Goal: Information Seeking & Learning: Check status

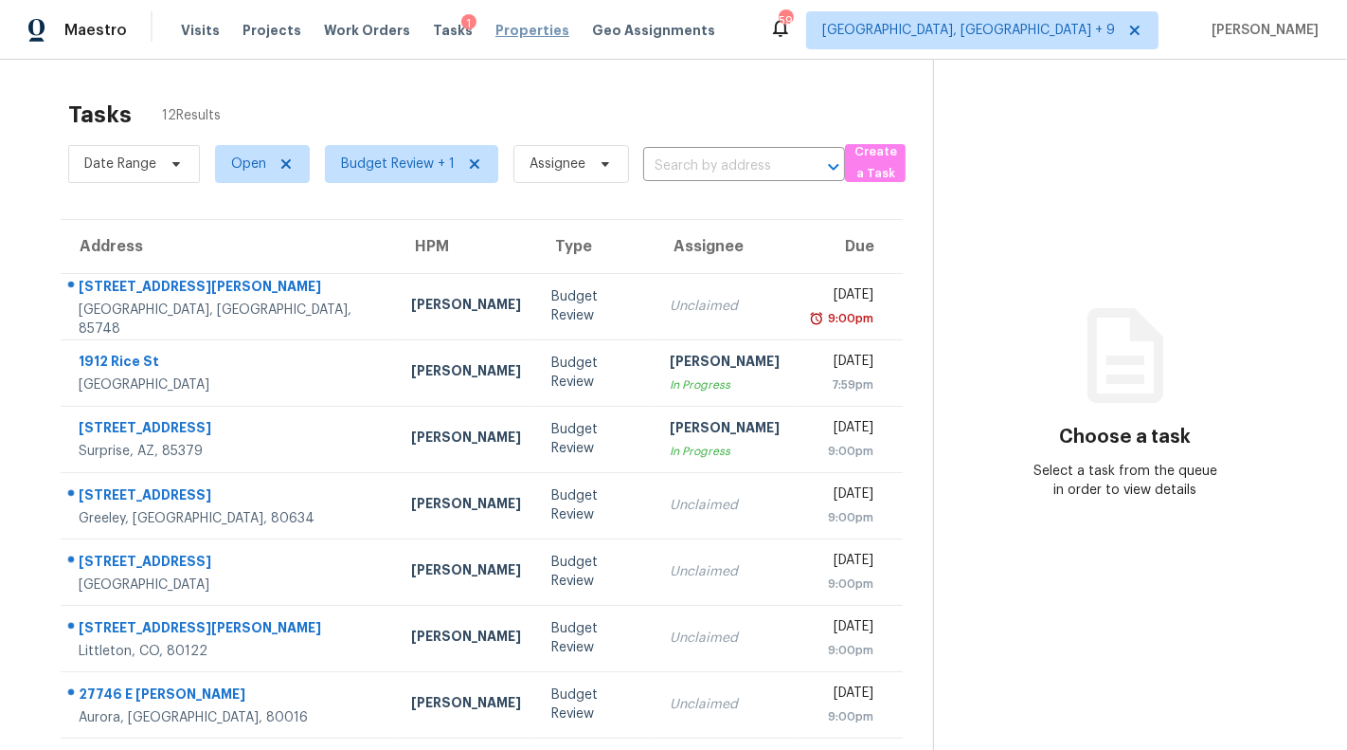
click at [507, 29] on span "Properties" at bounding box center [533, 30] width 74 height 19
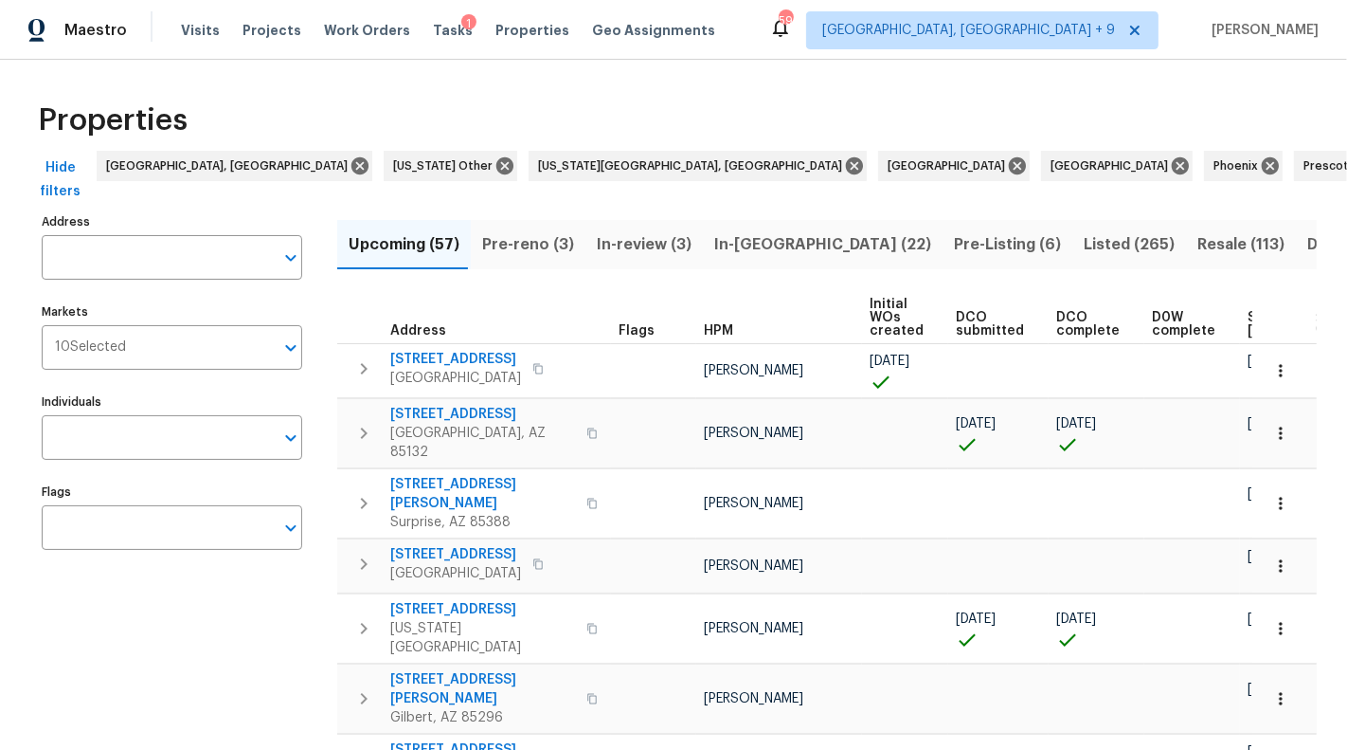
click at [507, 238] on span "Pre-reno (3)" at bounding box center [528, 244] width 92 height 27
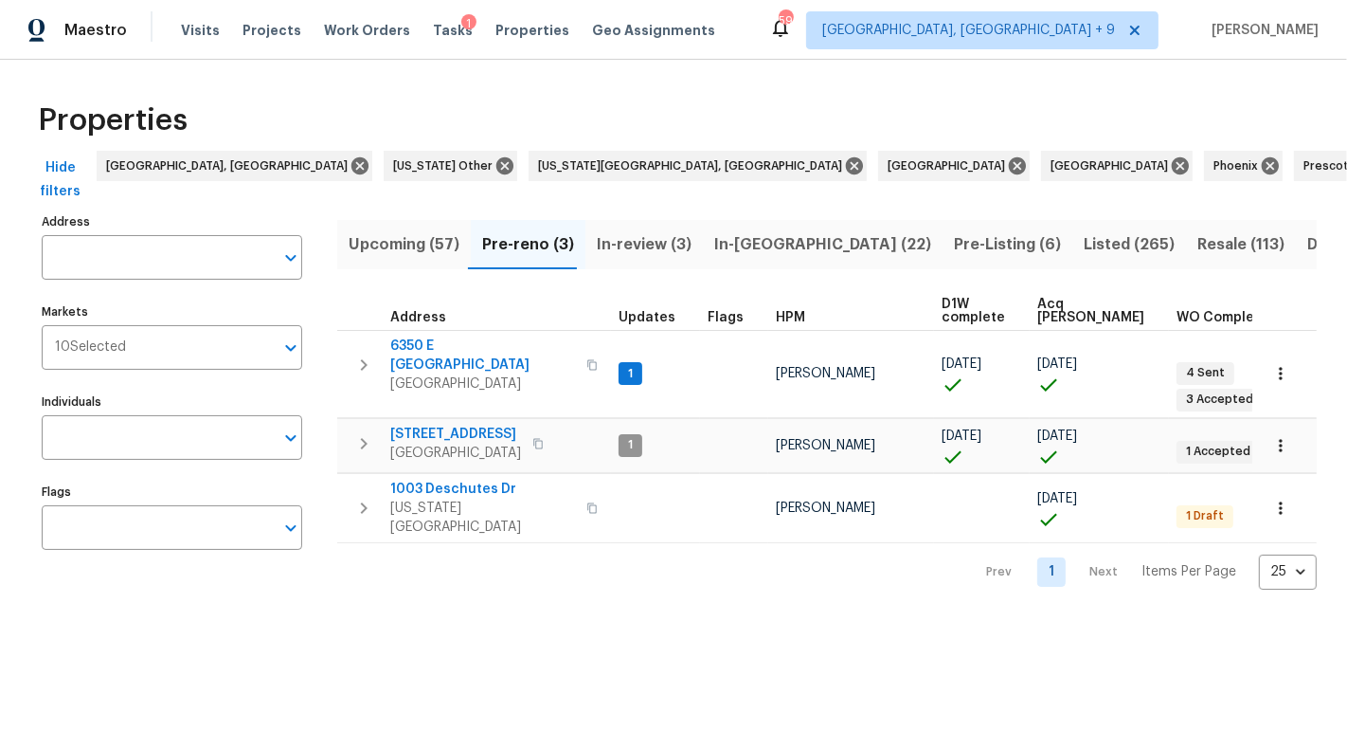
click at [434, 240] on span "Upcoming (57)" at bounding box center [404, 244] width 111 height 27
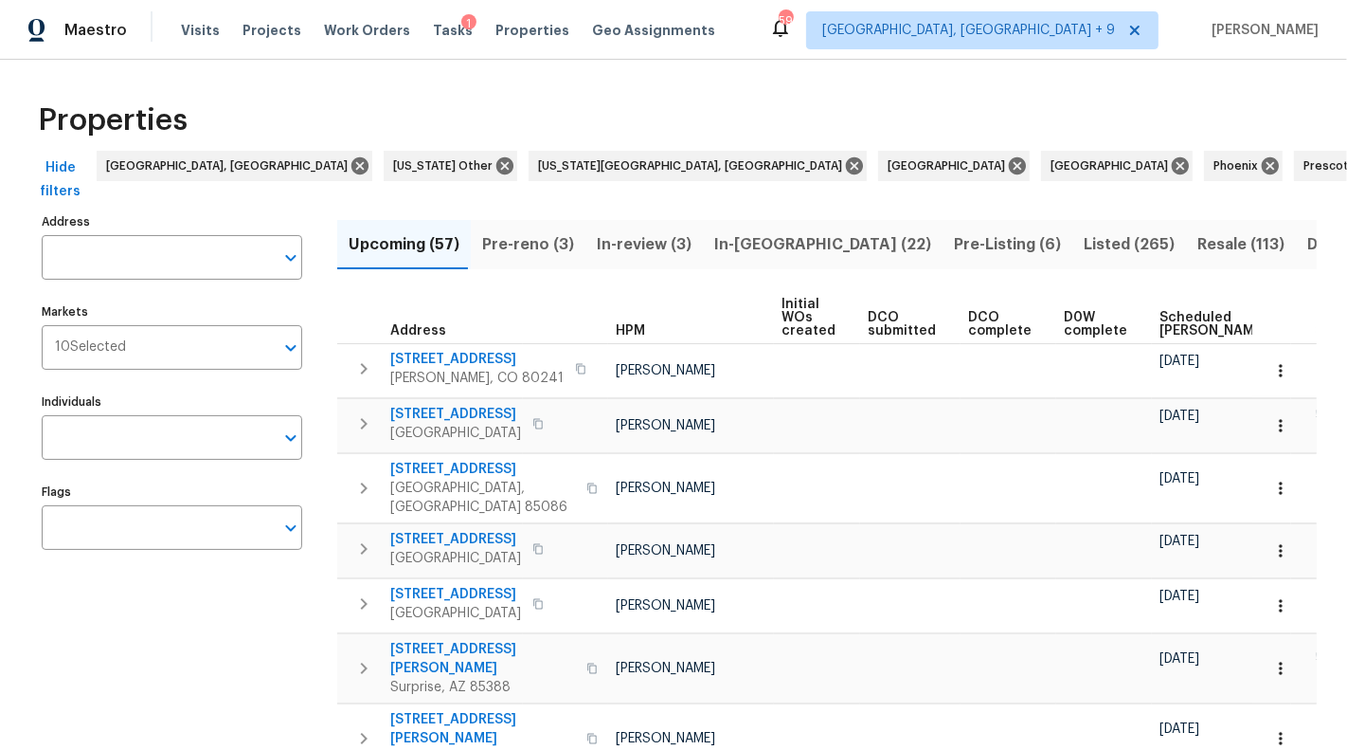
click at [1178, 321] on span "Scheduled [PERSON_NAME]" at bounding box center [1213, 324] width 107 height 27
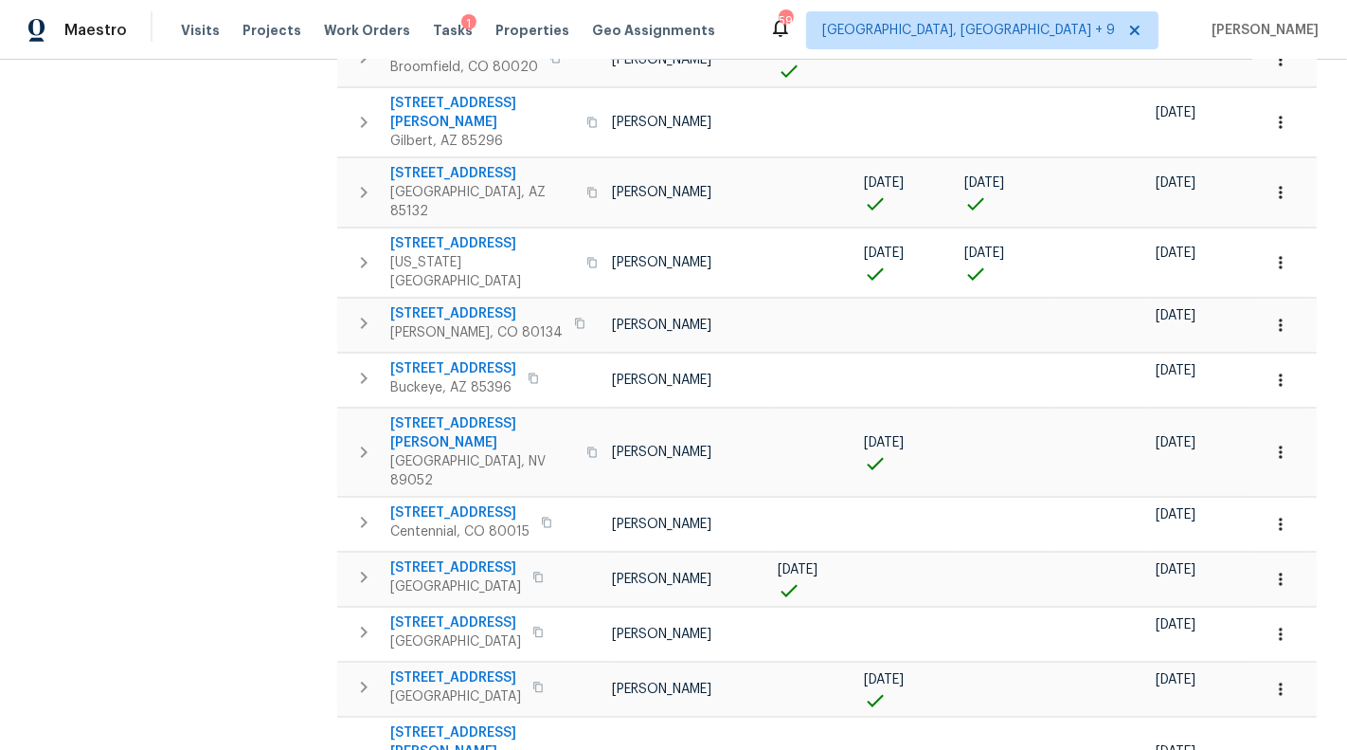
scroll to position [493, 0]
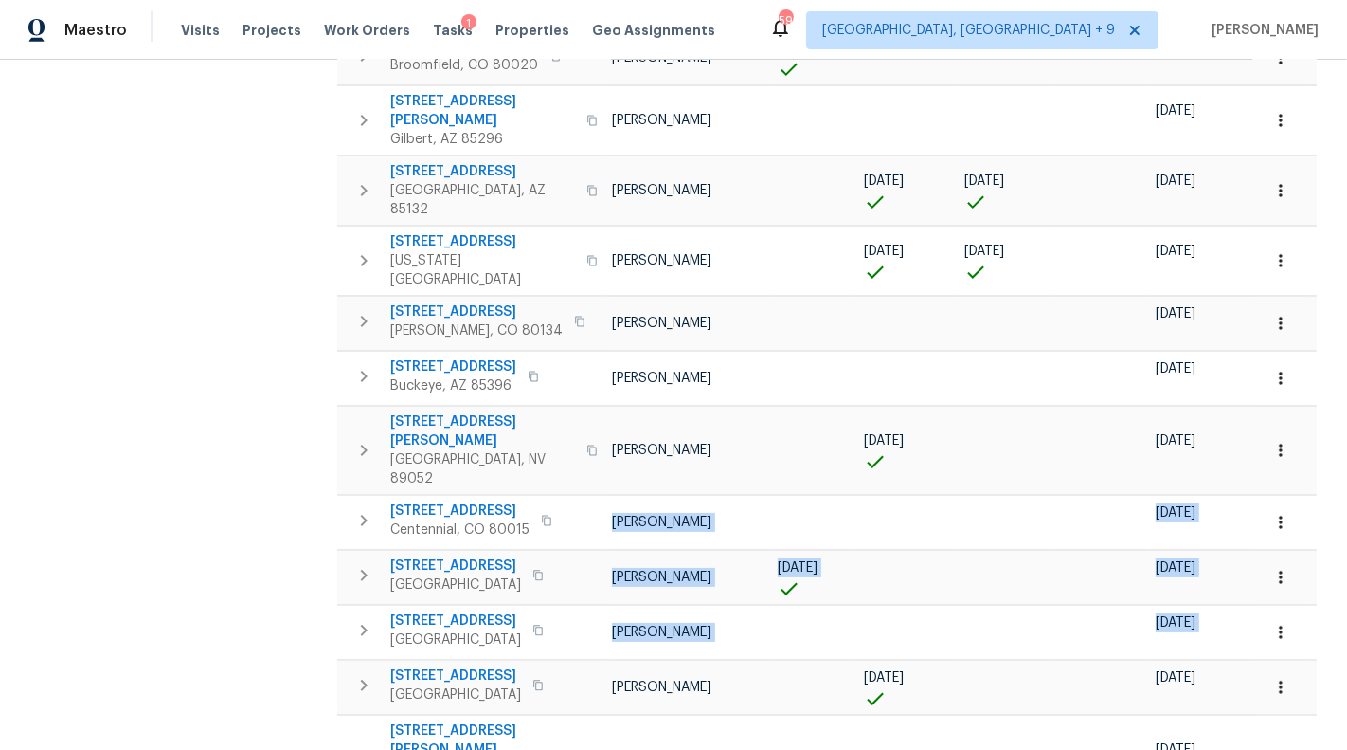
drag, startPoint x: 334, startPoint y: 396, endPoint x: 278, endPoint y: 456, distance: 81.8
click at [349, 494] on div "Address Address Markets 10 Selected Markets Individuals Individuals Flags Flags…" at bounding box center [673, 588] width 1287 height 1745
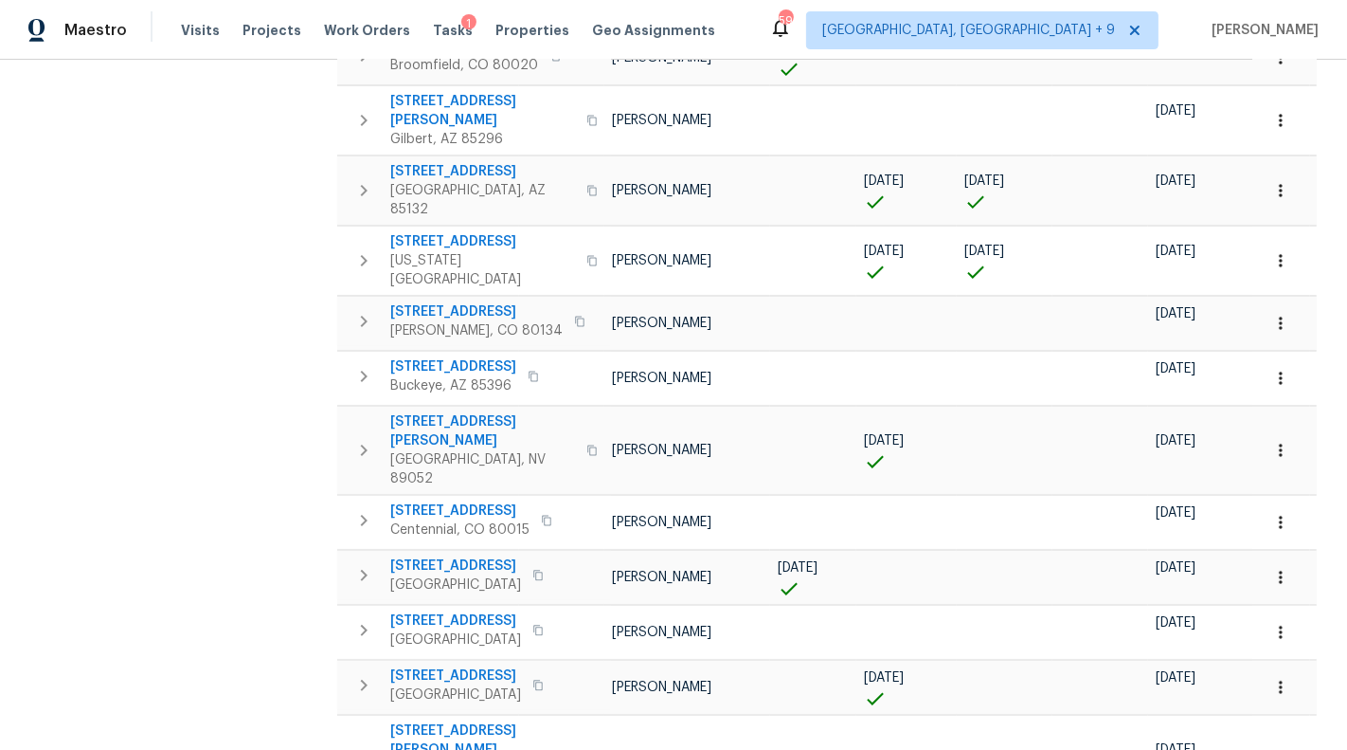
drag, startPoint x: 308, startPoint y: 334, endPoint x: 324, endPoint y: 343, distance: 18.2
click at [325, 343] on div "Address Address Markets 10 Selected Markets Individuals Individuals Flags Flags" at bounding box center [184, 588] width 284 height 1745
drag, startPoint x: 334, startPoint y: 353, endPoint x: 533, endPoint y: 367, distance: 198.5
click at [533, 367] on div "Address Address Markets 10 Selected Markets Individuals Individuals Flags Flags…" at bounding box center [673, 588] width 1287 height 1745
drag, startPoint x: 324, startPoint y: 339, endPoint x: 735, endPoint y: 469, distance: 431.3
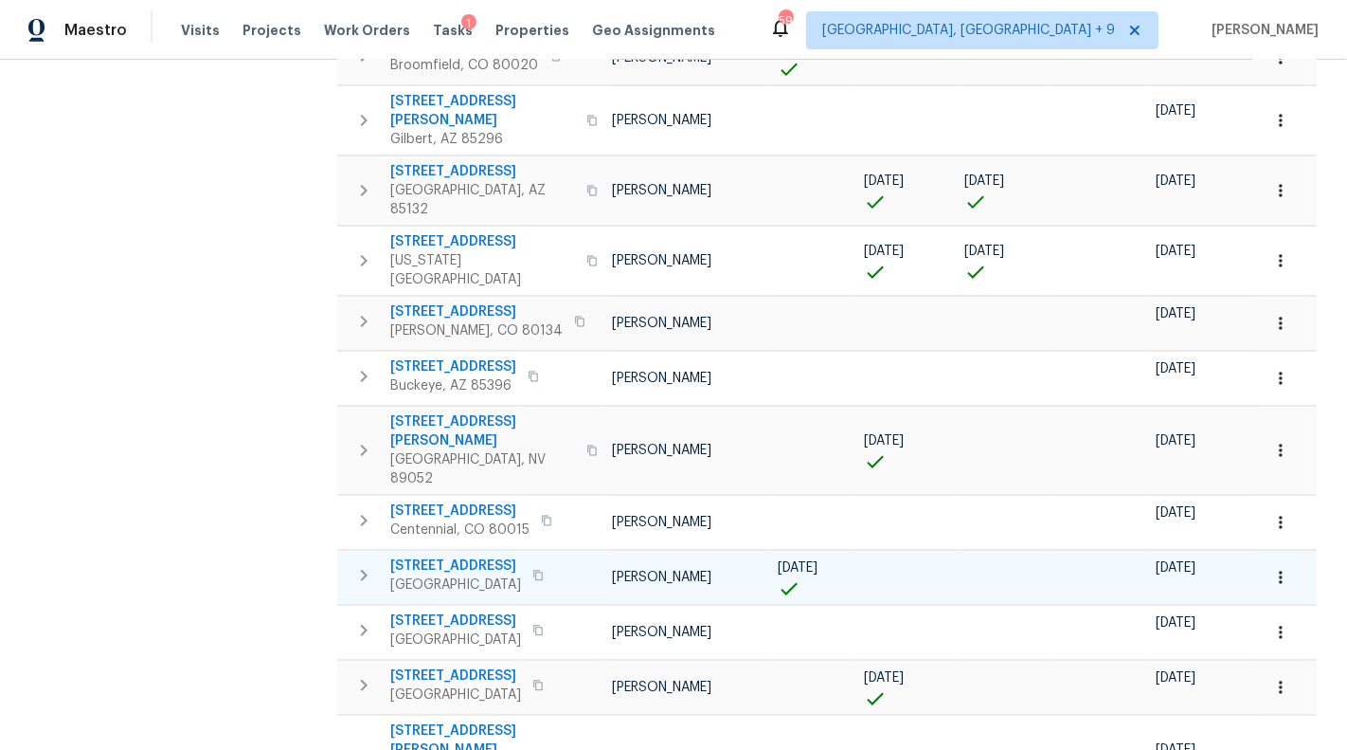
click at [735, 469] on div "Address Address Markets 10 Selected Markets Individuals Individuals Flags Flags…" at bounding box center [673, 588] width 1287 height 1745
click at [86, 448] on div "Address Address Markets 10 Selected Markets Individuals Individuals Flags Flags" at bounding box center [184, 588] width 284 height 1745
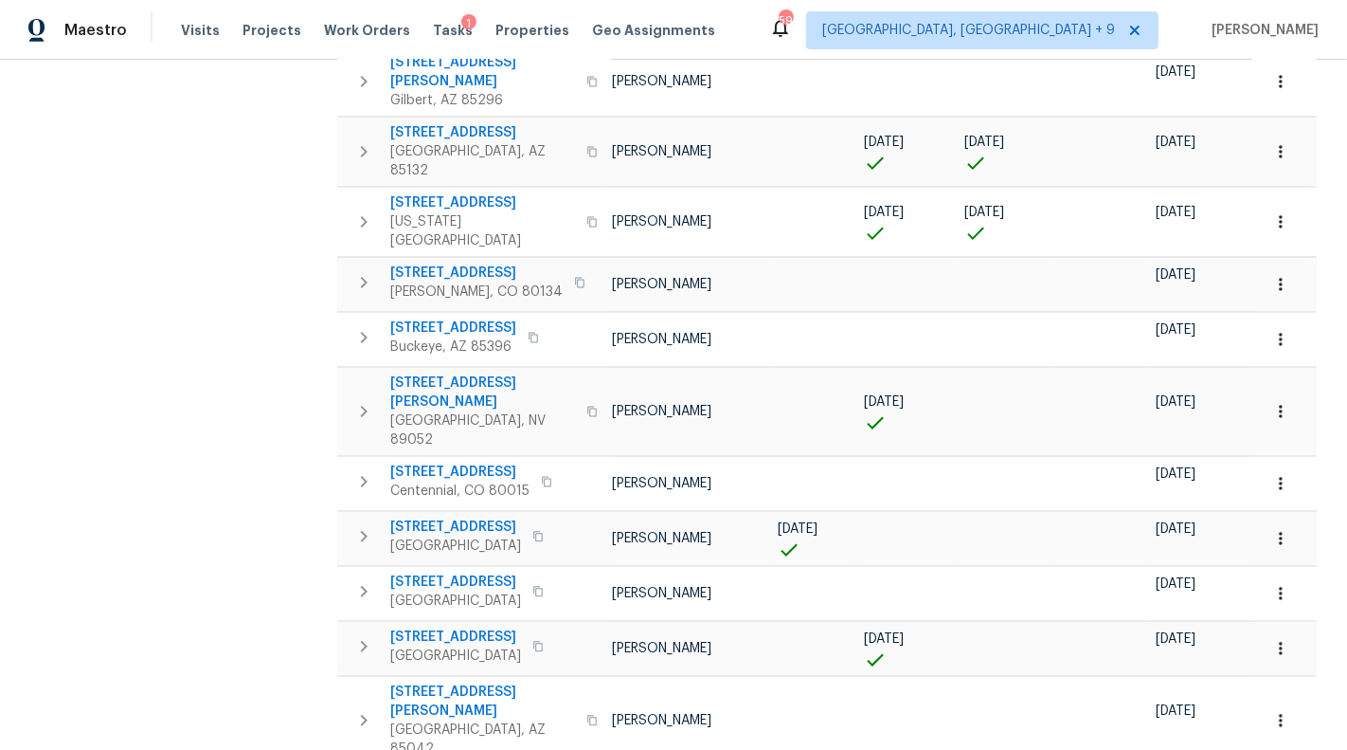
scroll to position [521, 0]
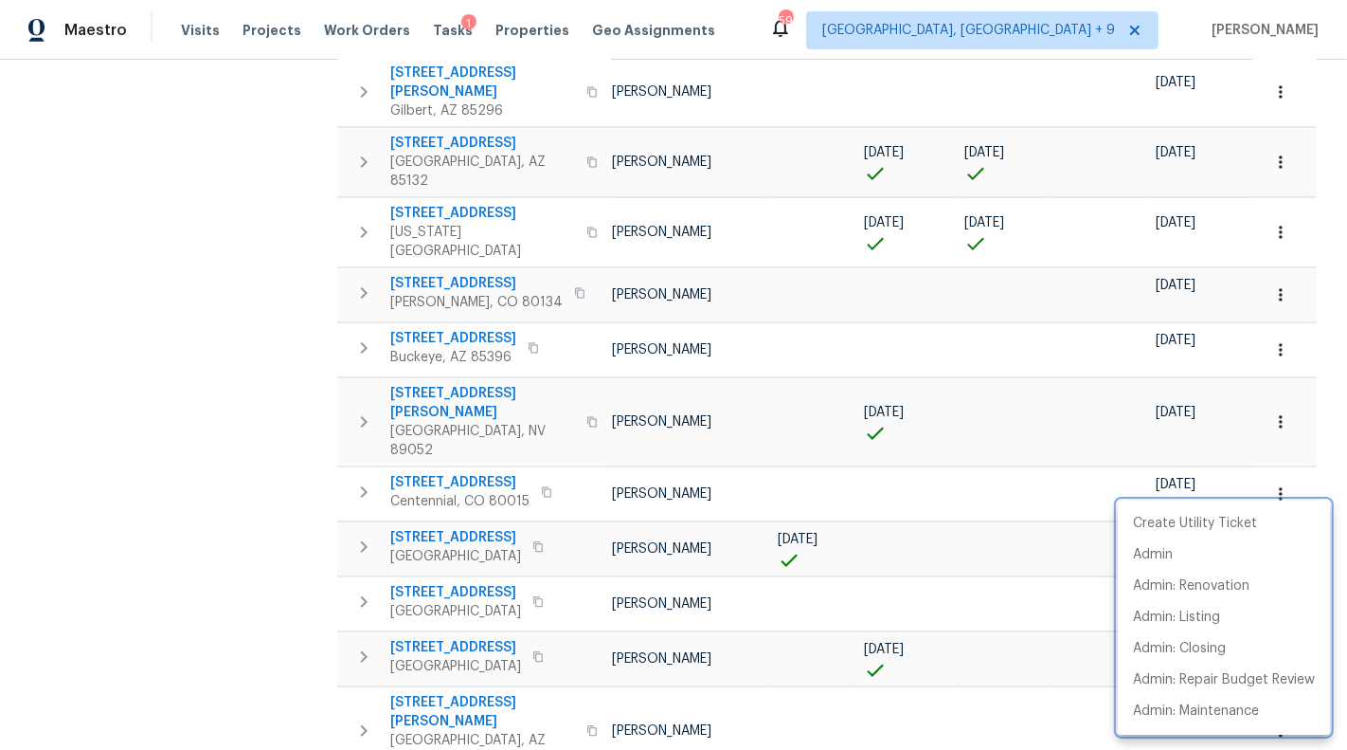
click at [1335, 475] on div at bounding box center [673, 375] width 1347 height 750
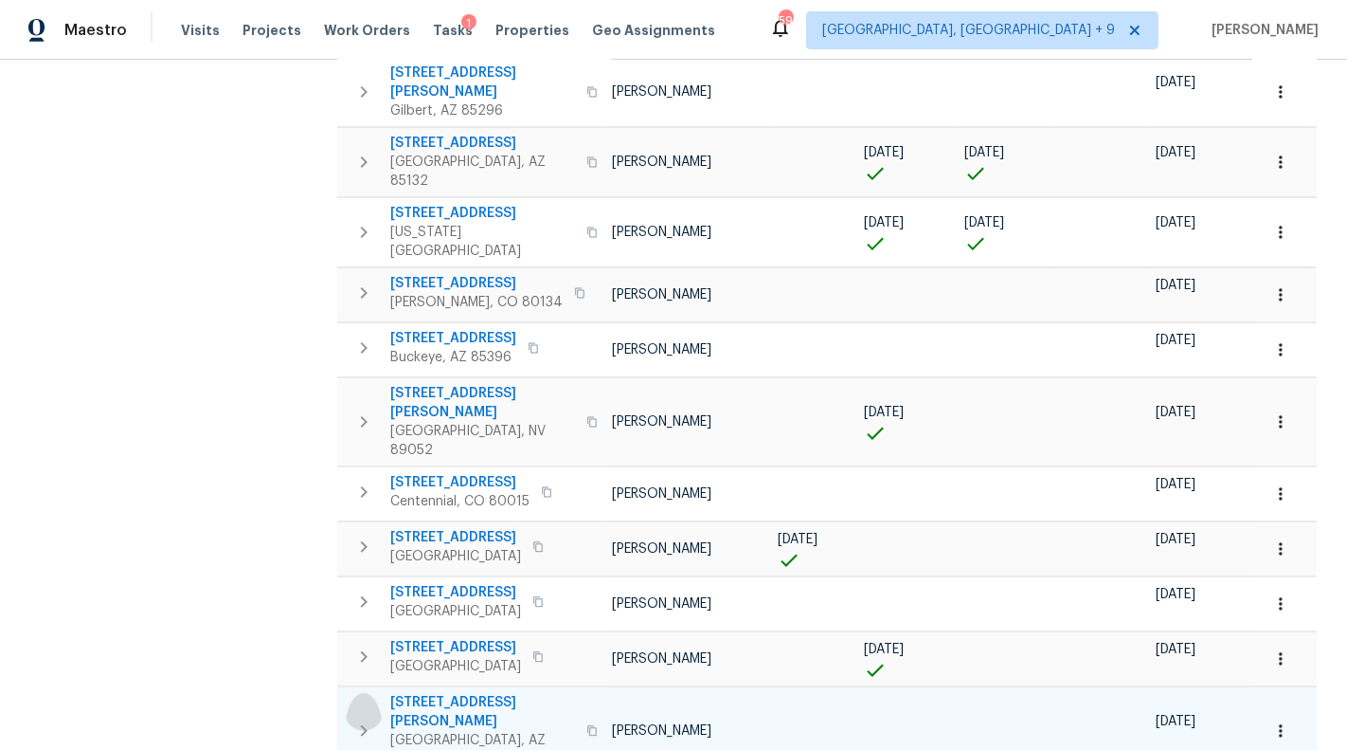
click at [359, 719] on icon "button" at bounding box center [364, 730] width 23 height 23
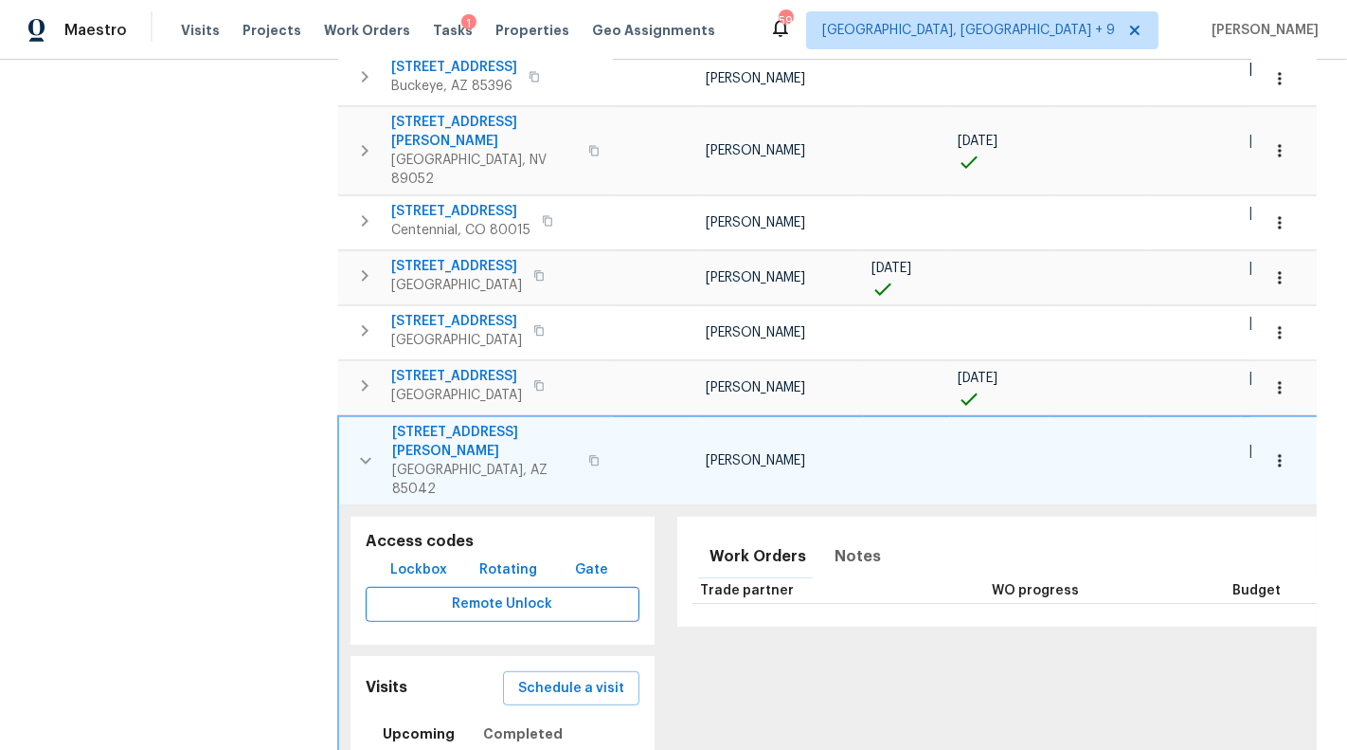
scroll to position [779, 0]
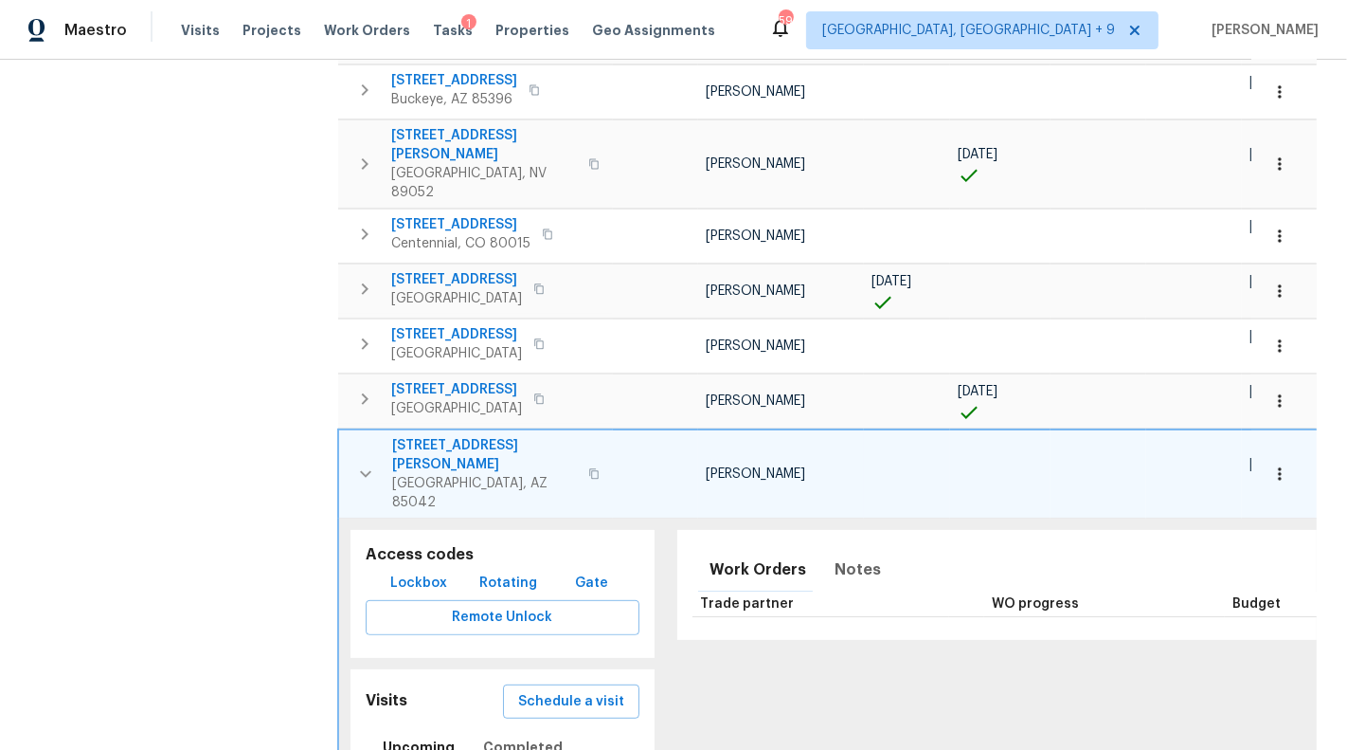
click at [367, 462] on icon "button" at bounding box center [365, 473] width 23 height 23
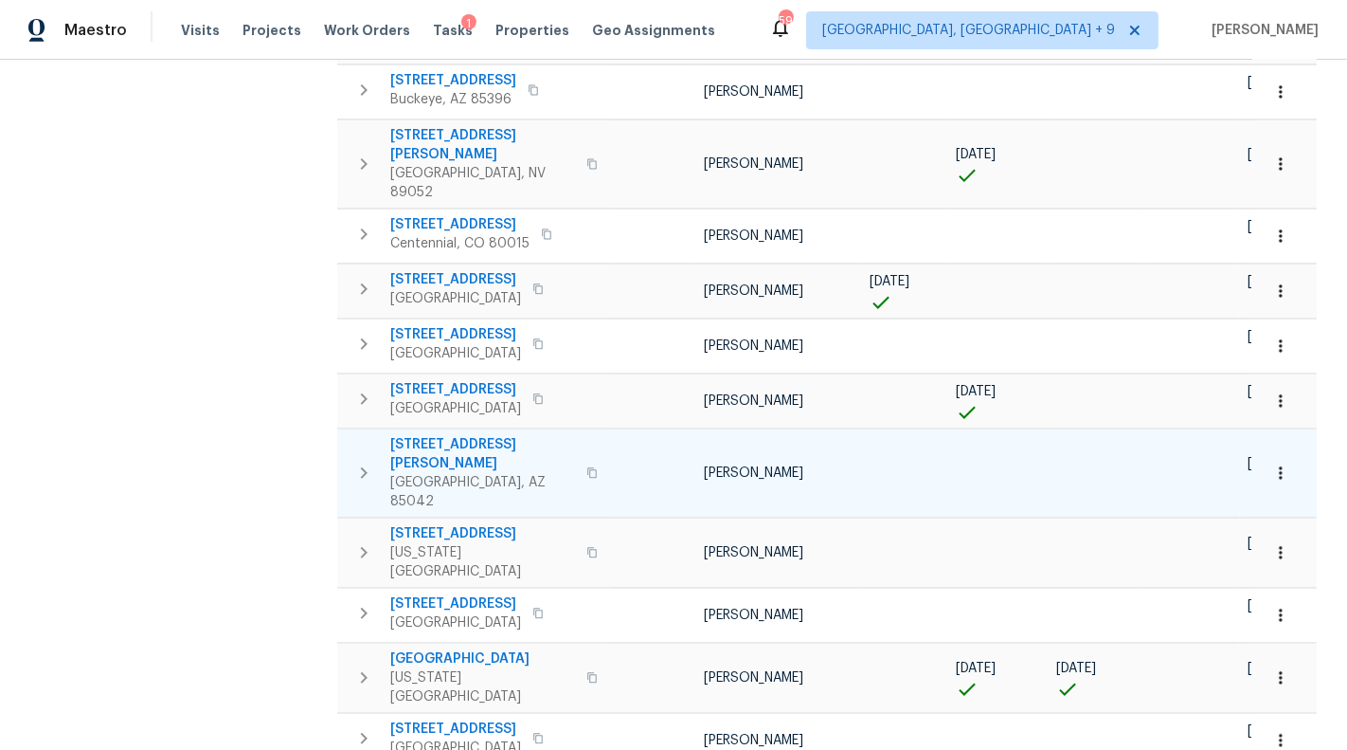
drag, startPoint x: 383, startPoint y: 334, endPoint x: 677, endPoint y: 339, distance: 293.8
click at [677, 429] on tr "[STREET_ADDRESS][PERSON_NAME] [PERSON_NAME] [DATE] [DATE]" at bounding box center [991, 473] width 1308 height 88
drag, startPoint x: 835, startPoint y: 346, endPoint x: 404, endPoint y: 323, distance: 431.8
click at [404, 429] on tr "[STREET_ADDRESS][PERSON_NAME] [PERSON_NAME] [DATE] [DATE]" at bounding box center [991, 473] width 1308 height 88
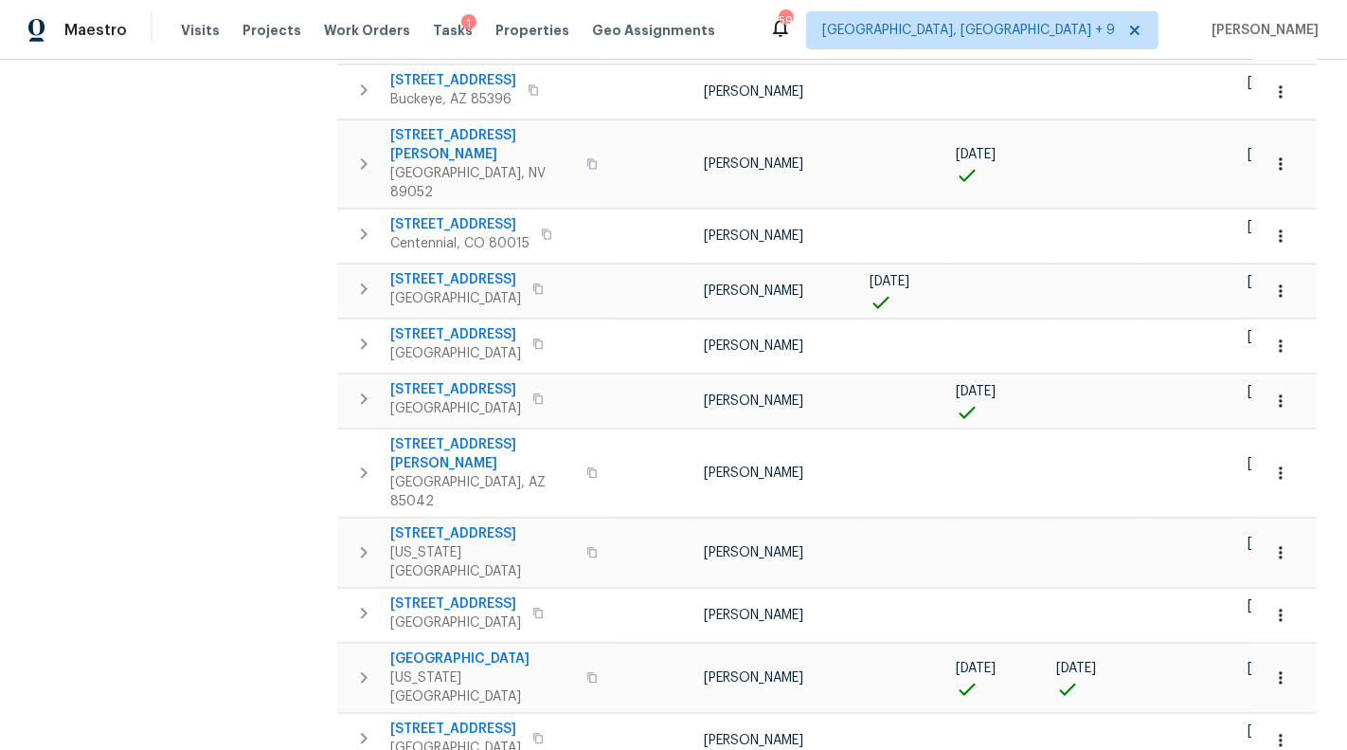
click at [260, 393] on div "Address Address Markets 10 Selected Markets Individuals Individuals Flags Flags" at bounding box center [184, 302] width 284 height 1745
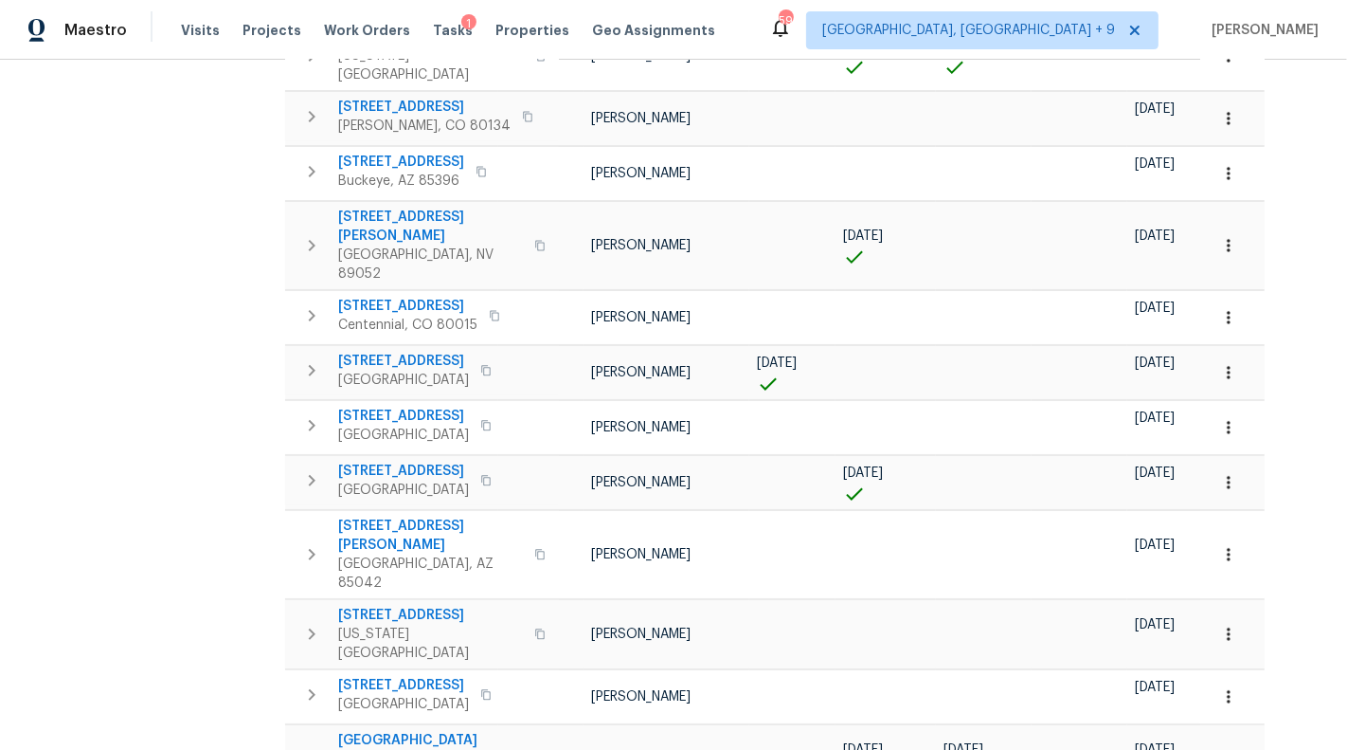
scroll to position [715, 52]
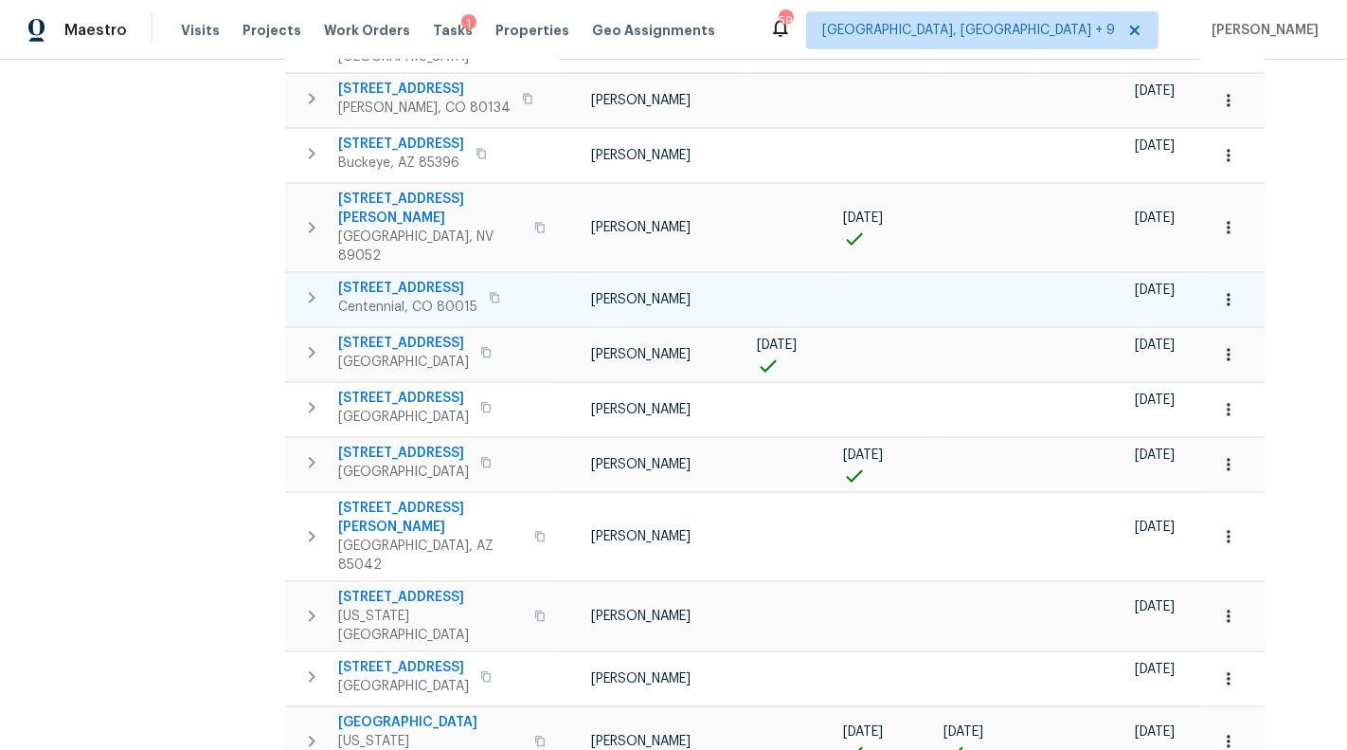
click at [492, 293] on icon "button" at bounding box center [494, 298] width 9 height 10
drag, startPoint x: 589, startPoint y: 193, endPoint x: 677, endPoint y: 197, distance: 87.3
click at [677, 273] on td "[PERSON_NAME]" at bounding box center [667, 300] width 166 height 54
copy span "[PERSON_NAME]"
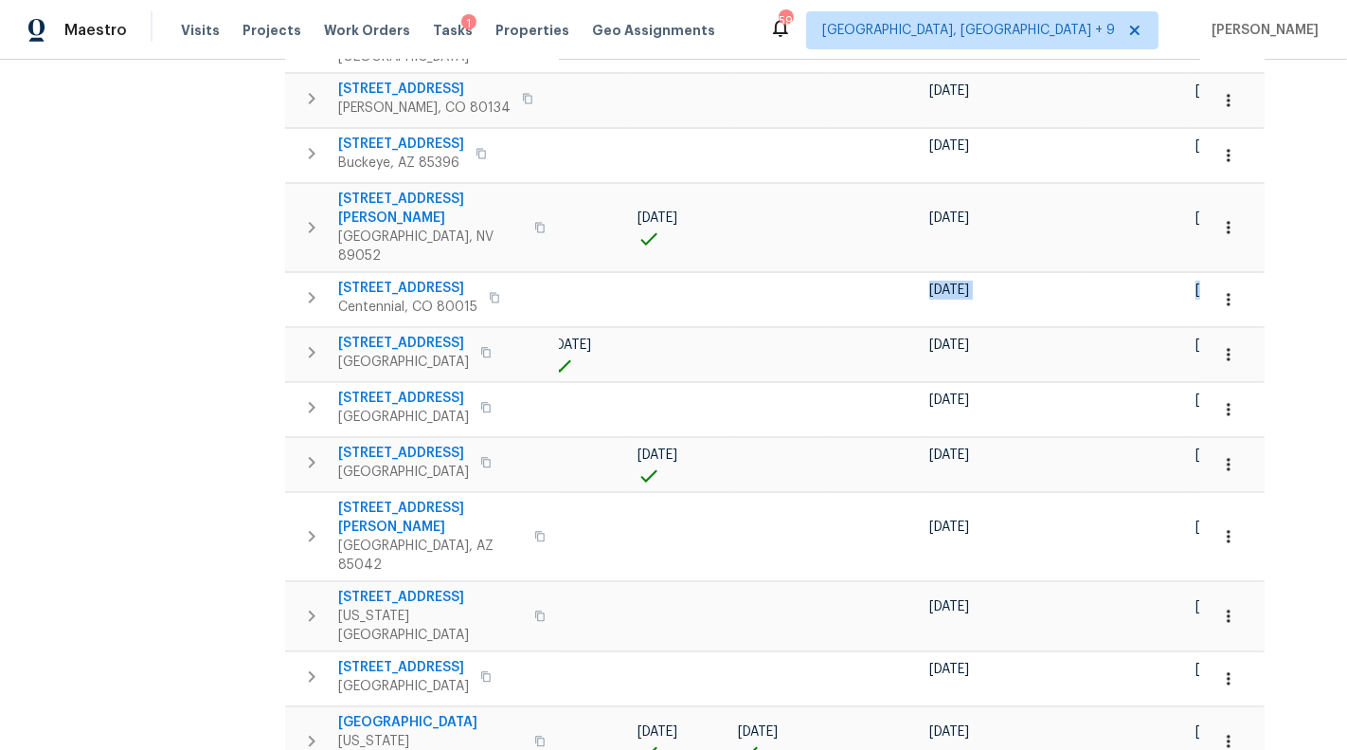
scroll to position [0, 0]
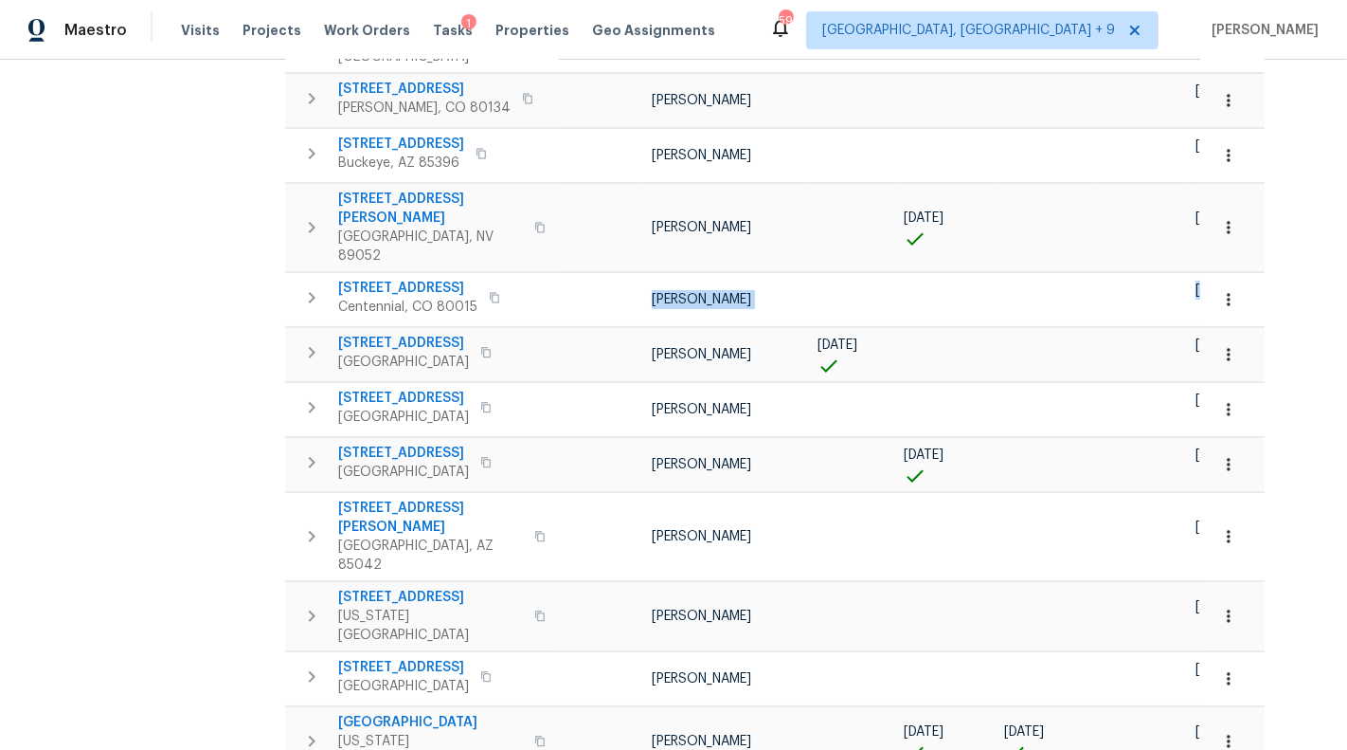
copy tbody "[PERSON_NAME] [DATE] [DATE] [STREET_ADDRESS]"
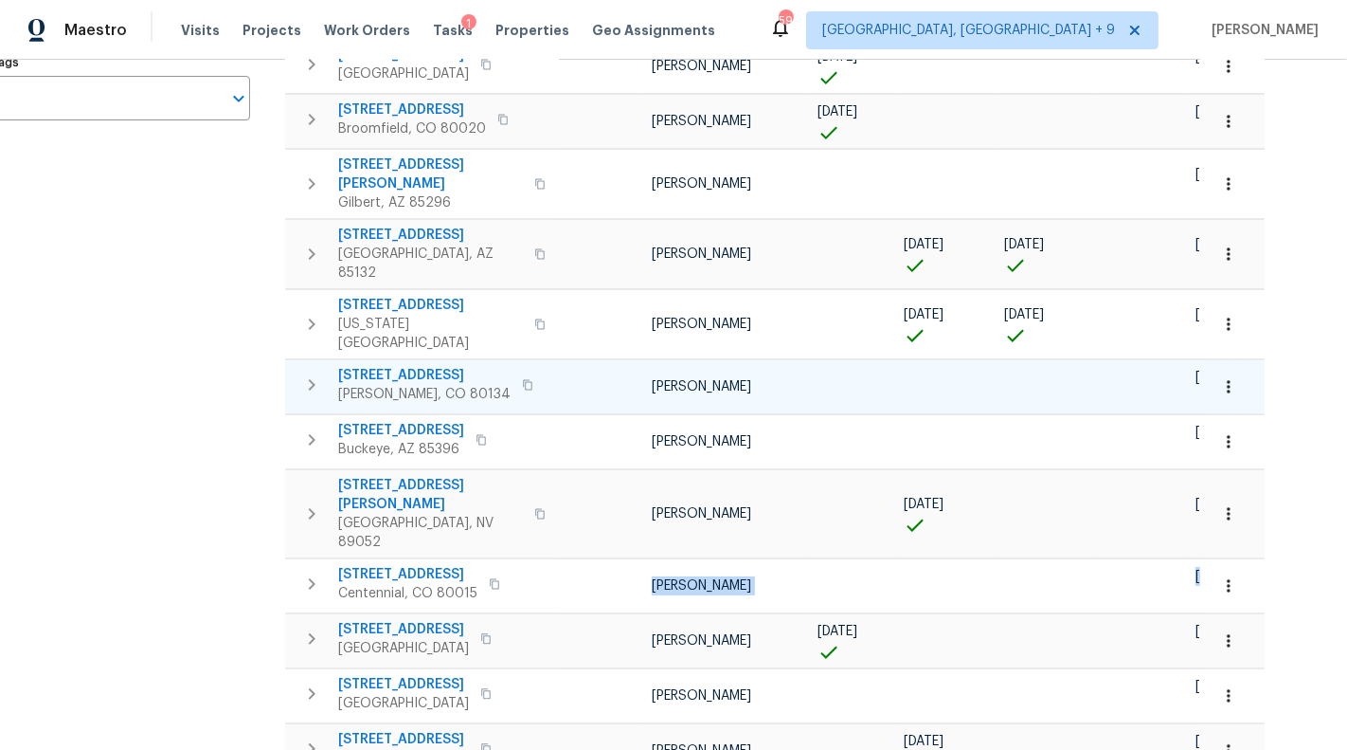
scroll to position [436, 52]
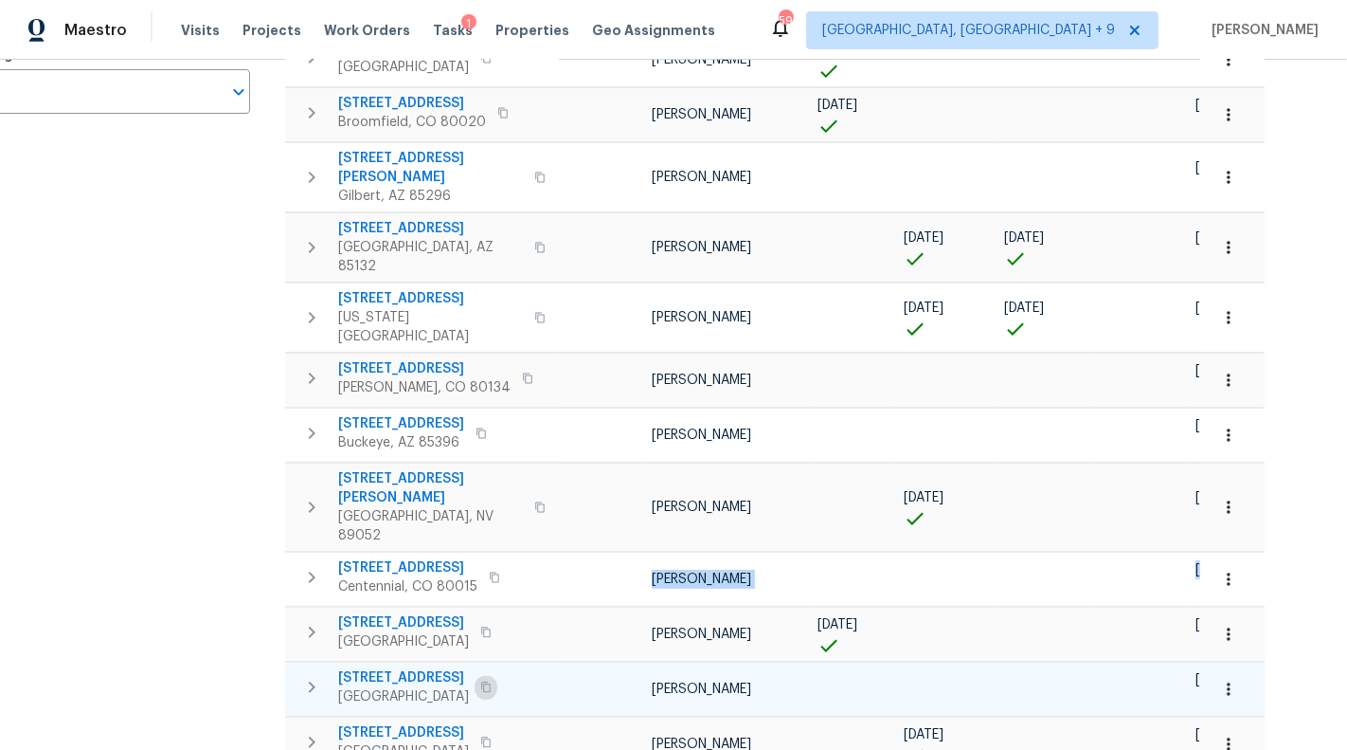
click at [487, 681] on icon "button" at bounding box center [485, 686] width 11 height 11
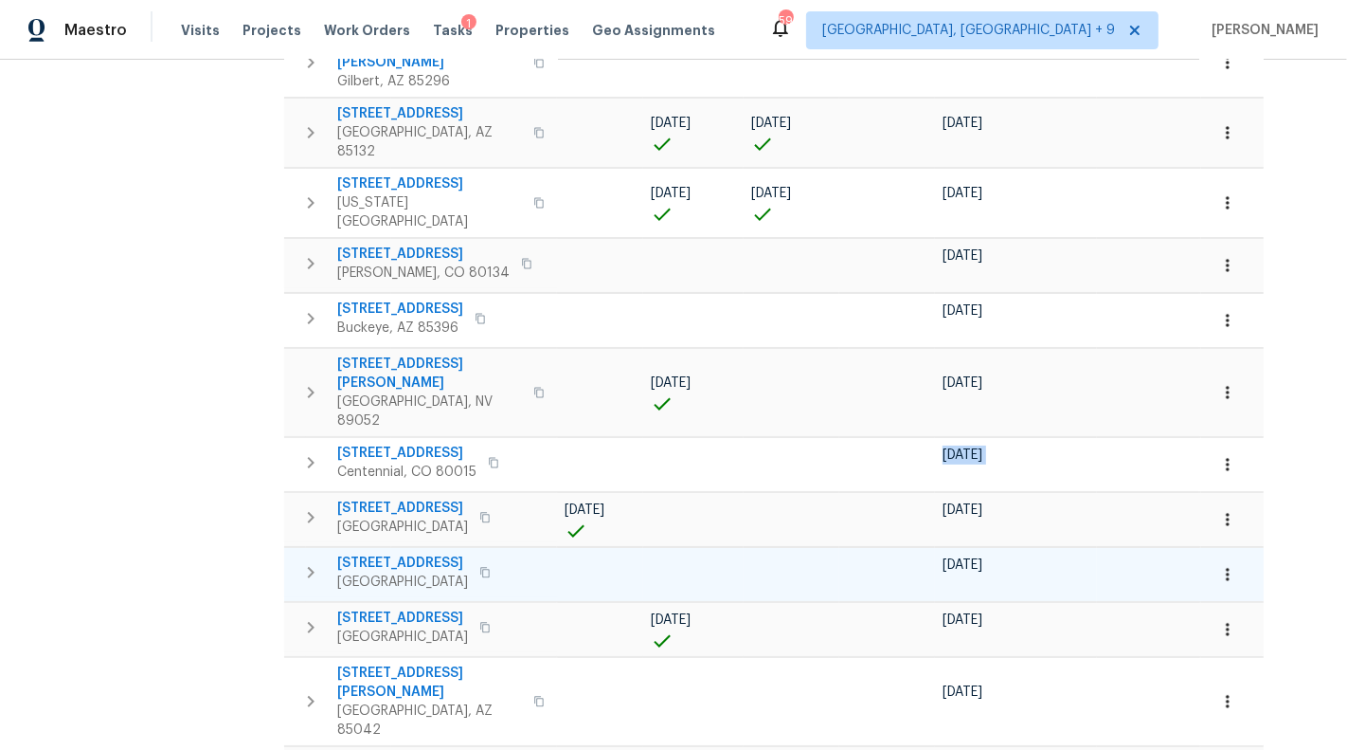
scroll to position [0, 266]
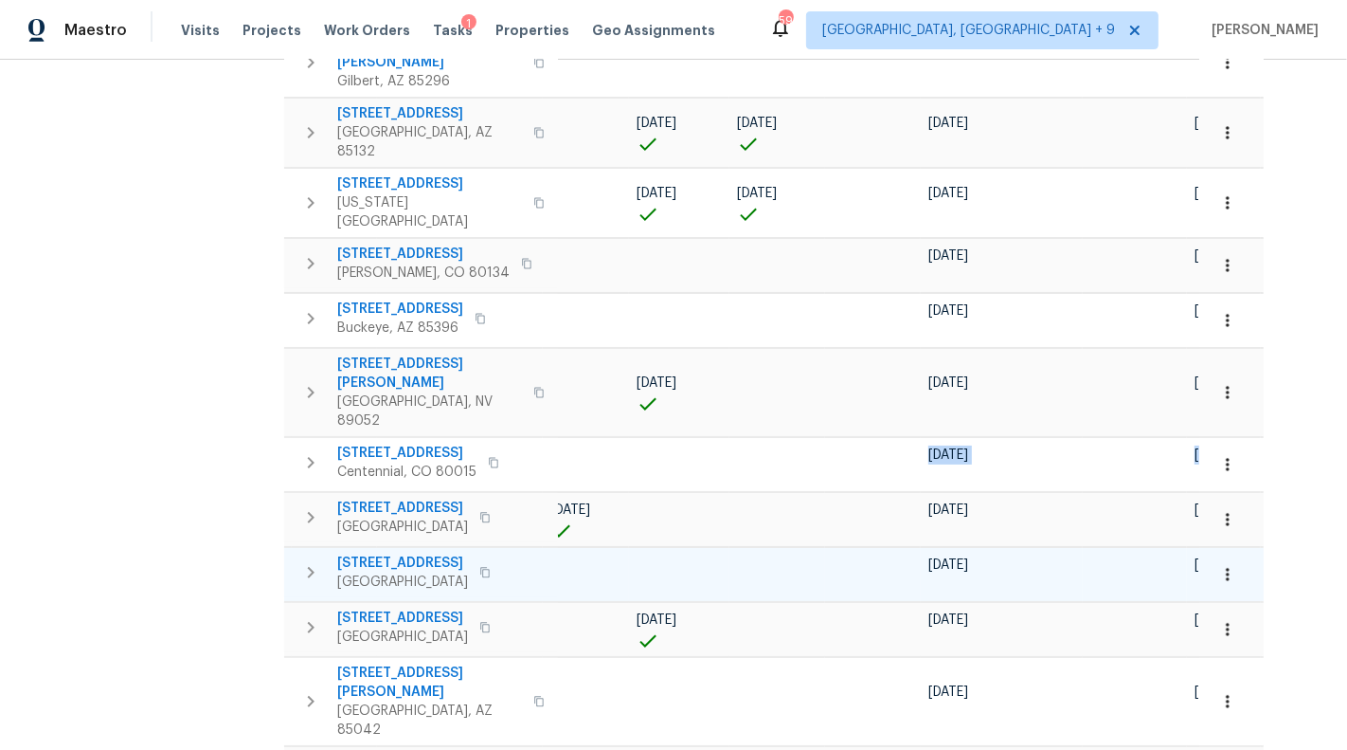
drag, startPoint x: 913, startPoint y: 456, endPoint x: 1196, endPoint y: 456, distance: 282.4
click at [1196, 548] on tr "[STREET_ADDRESS] [PERSON_NAME] [DATE] [DATE]" at bounding box center [672, 575] width 1308 height 54
copy tr "[DATE] [DATE]"
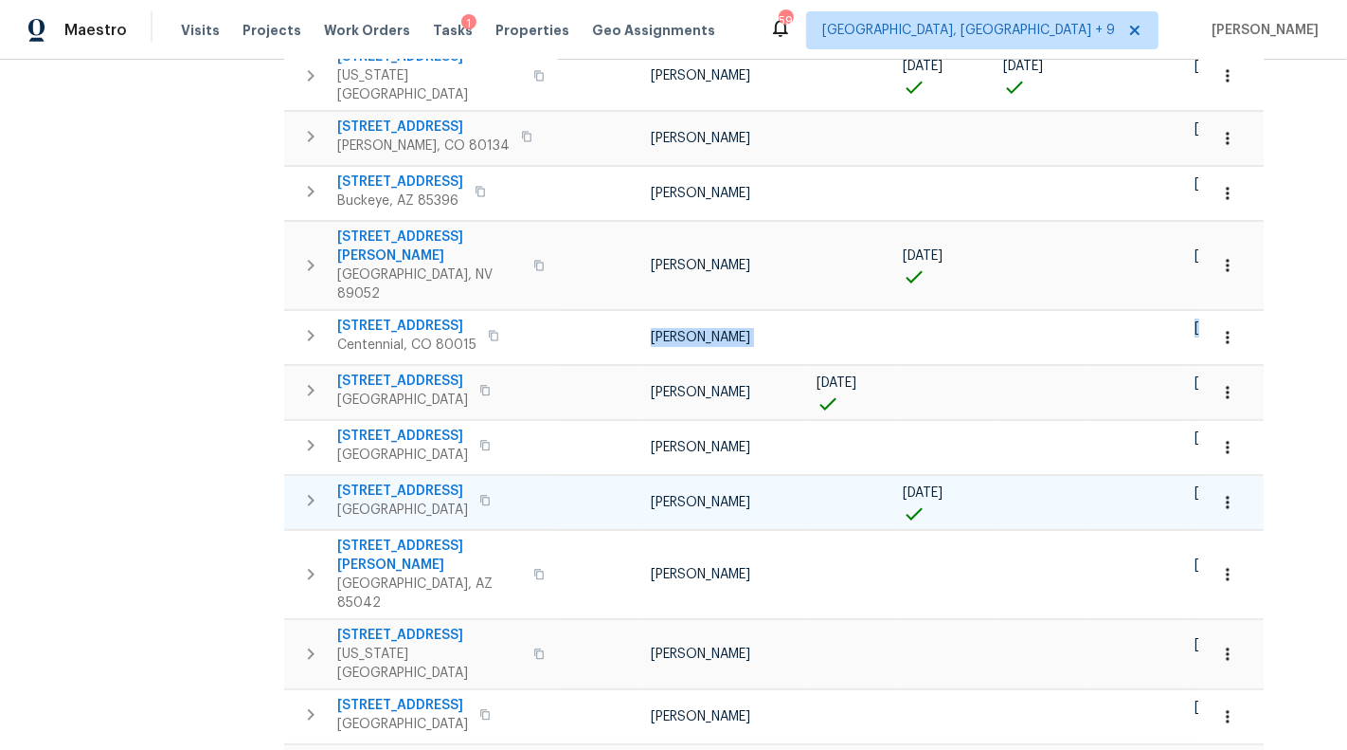
scroll to position [684, 53]
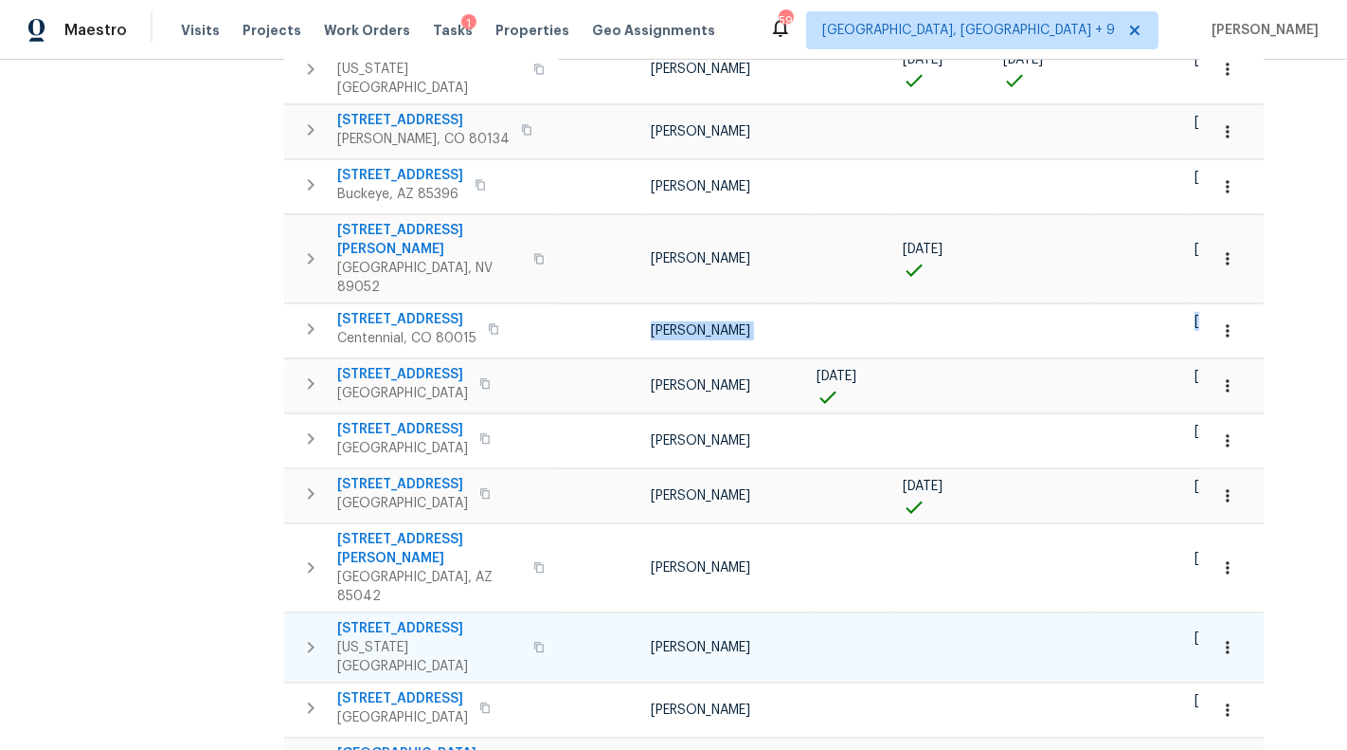
click at [533, 642] on icon "button" at bounding box center [538, 647] width 11 height 11
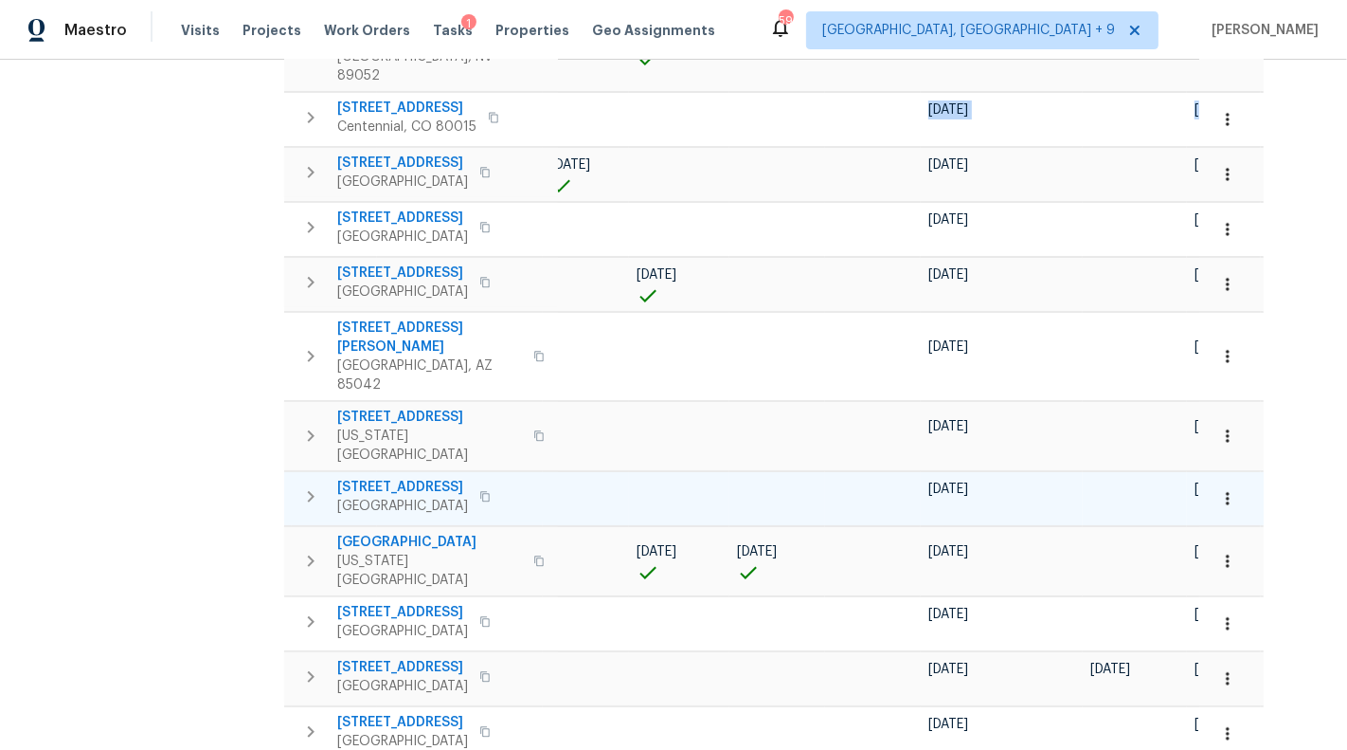
scroll to position [894, 53]
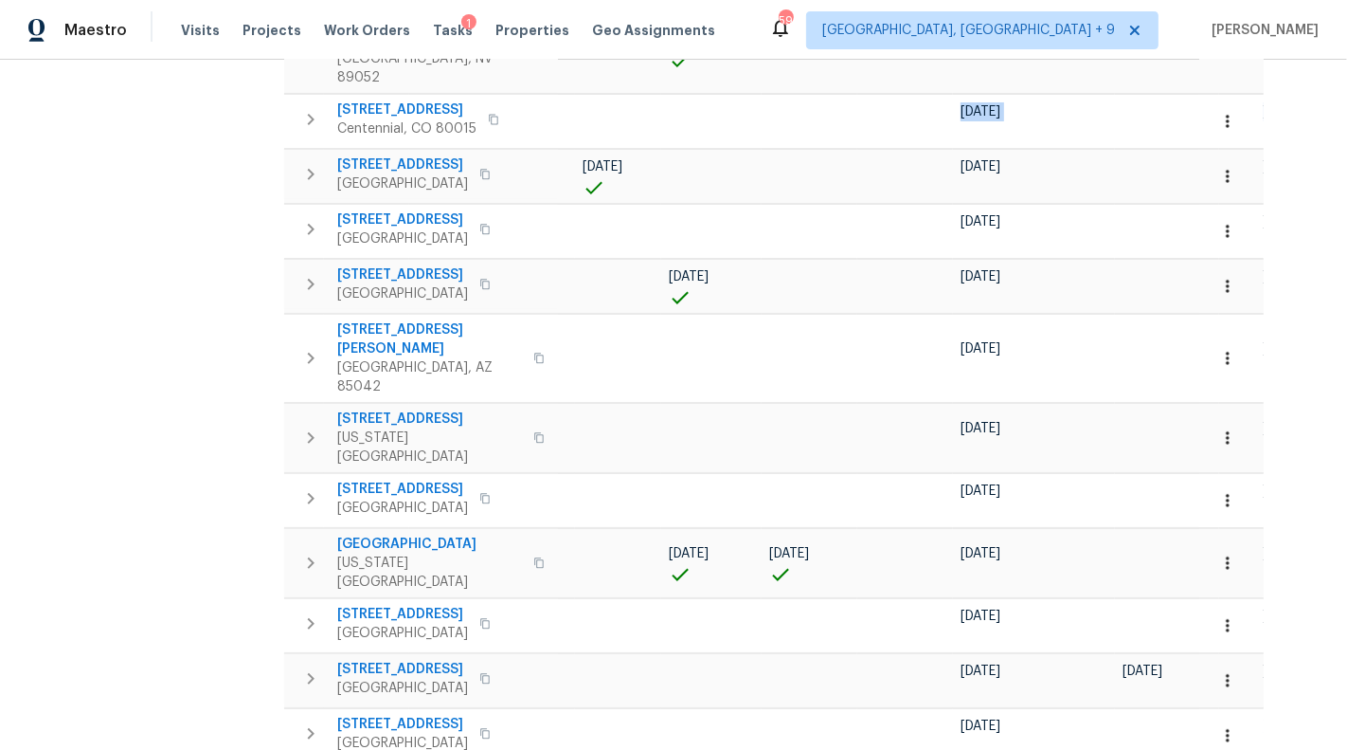
scroll to position [0, 266]
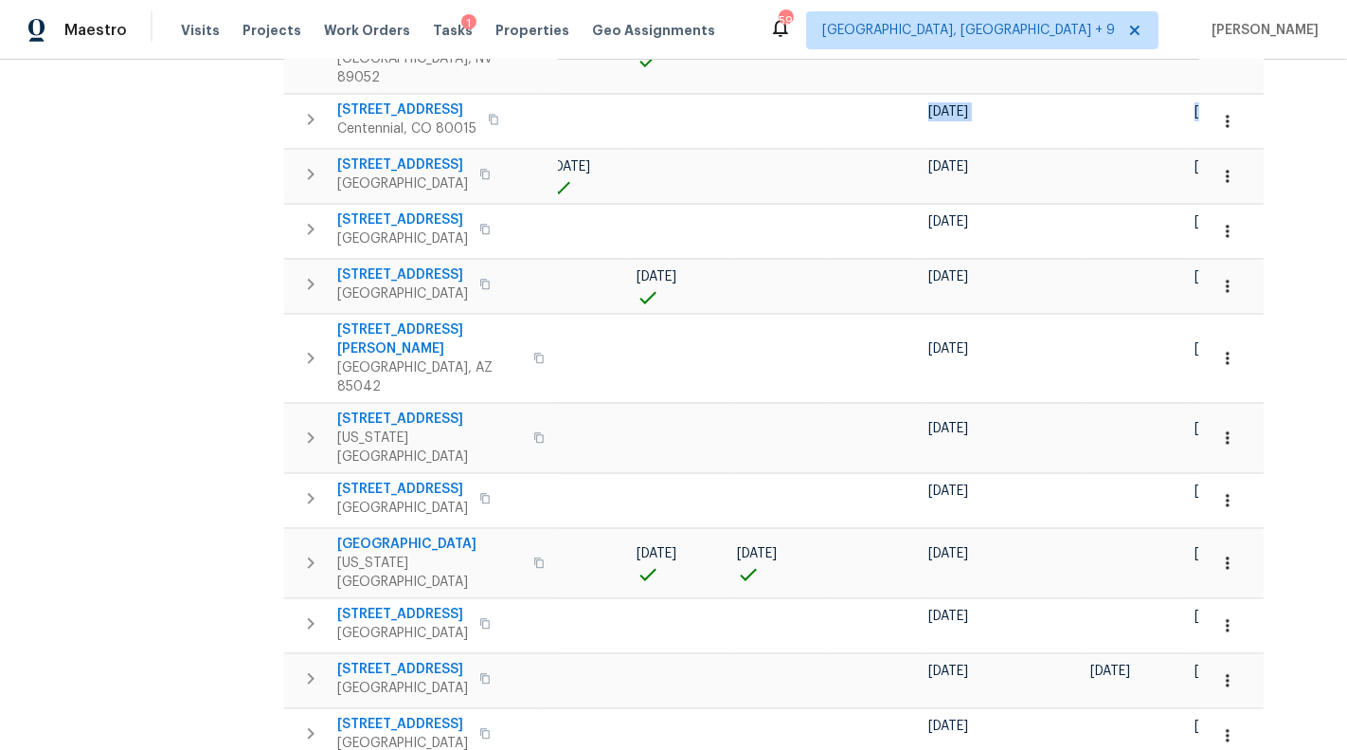
drag, startPoint x: 913, startPoint y: 600, endPoint x: 1187, endPoint y: 608, distance: 274.0
copy tr "[DATE] [DATE] [DATE]"
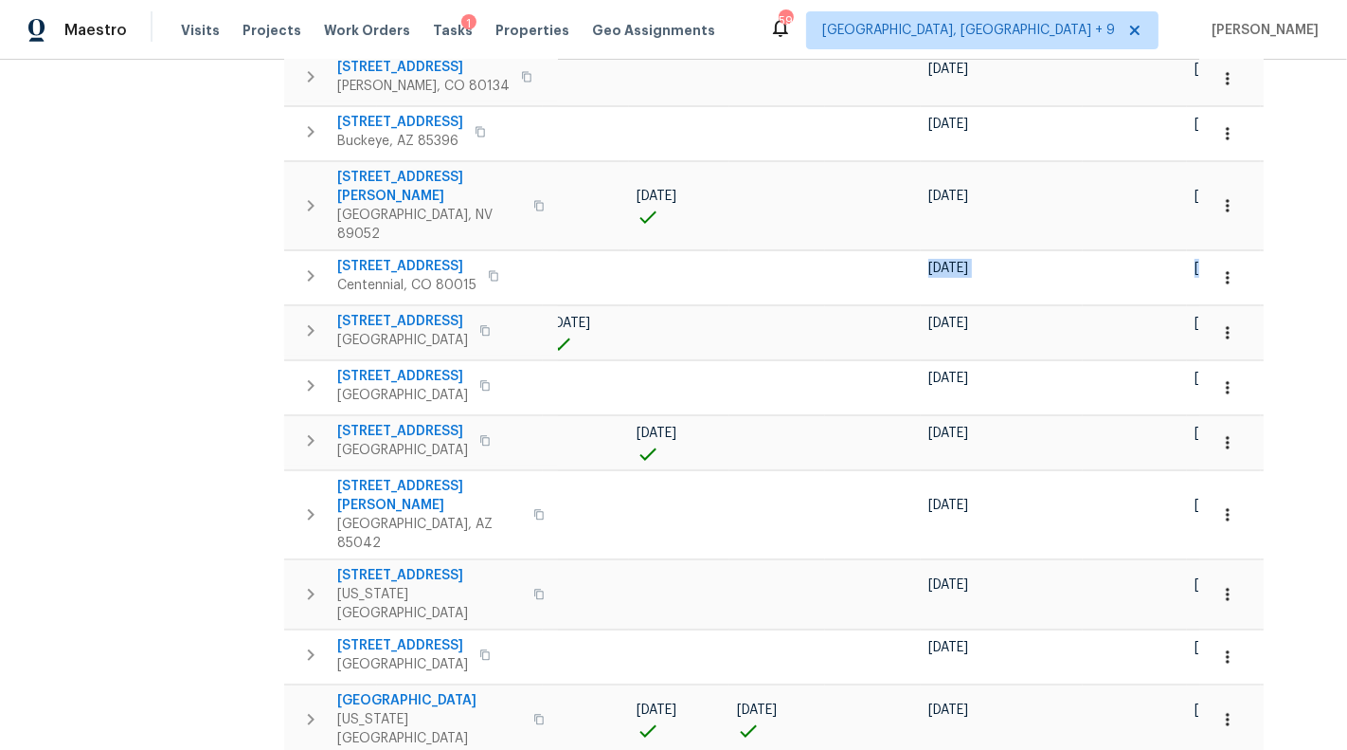
scroll to position [739, 53]
click at [534, 713] on icon "button" at bounding box center [538, 718] width 9 height 10
